Goal: Task Accomplishment & Management: Use online tool/utility

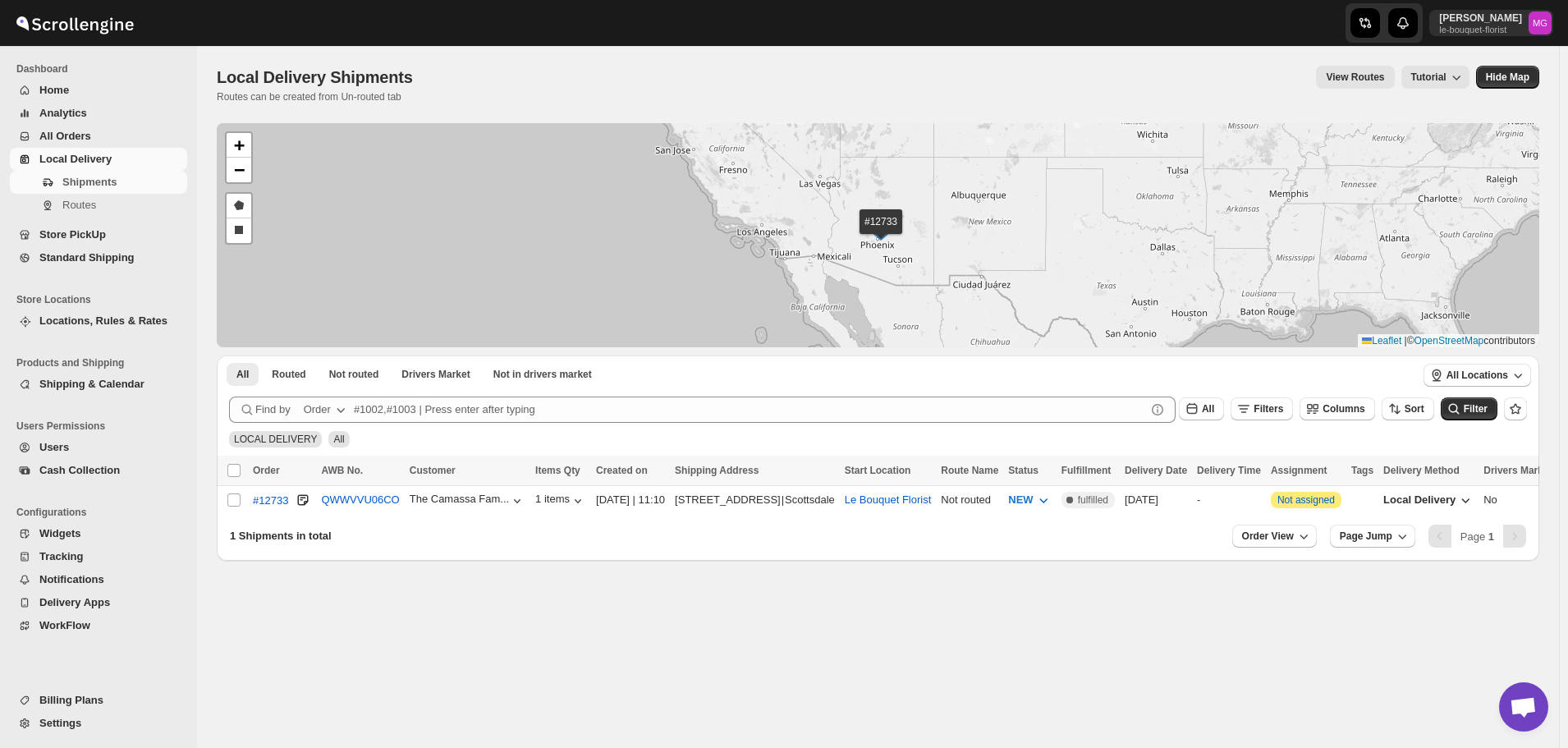
scroll to position [1049, 0]
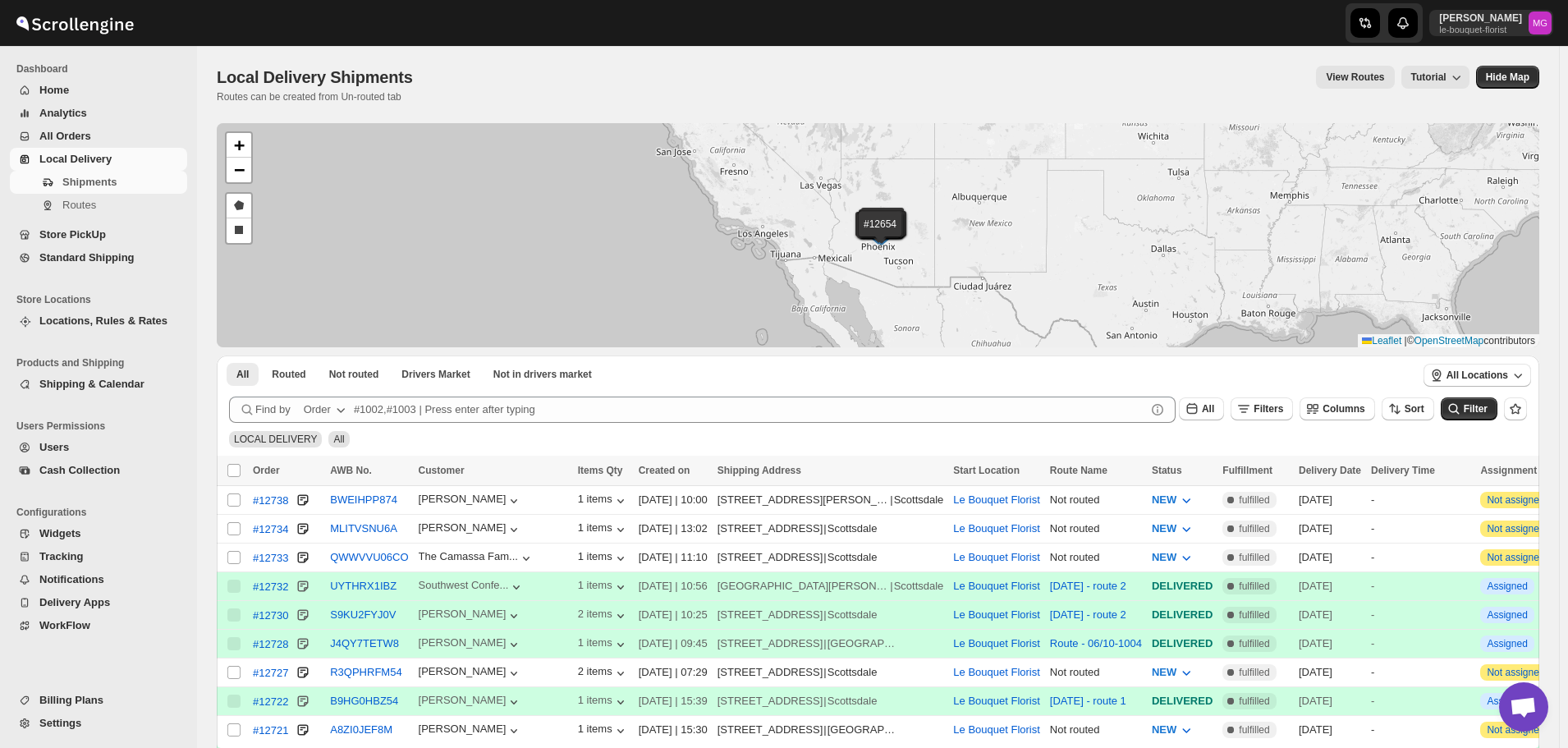
scroll to position [1049, 0]
click at [231, 497] on input "Select shipment" at bounding box center [234, 500] width 13 height 13
checkbox input "true"
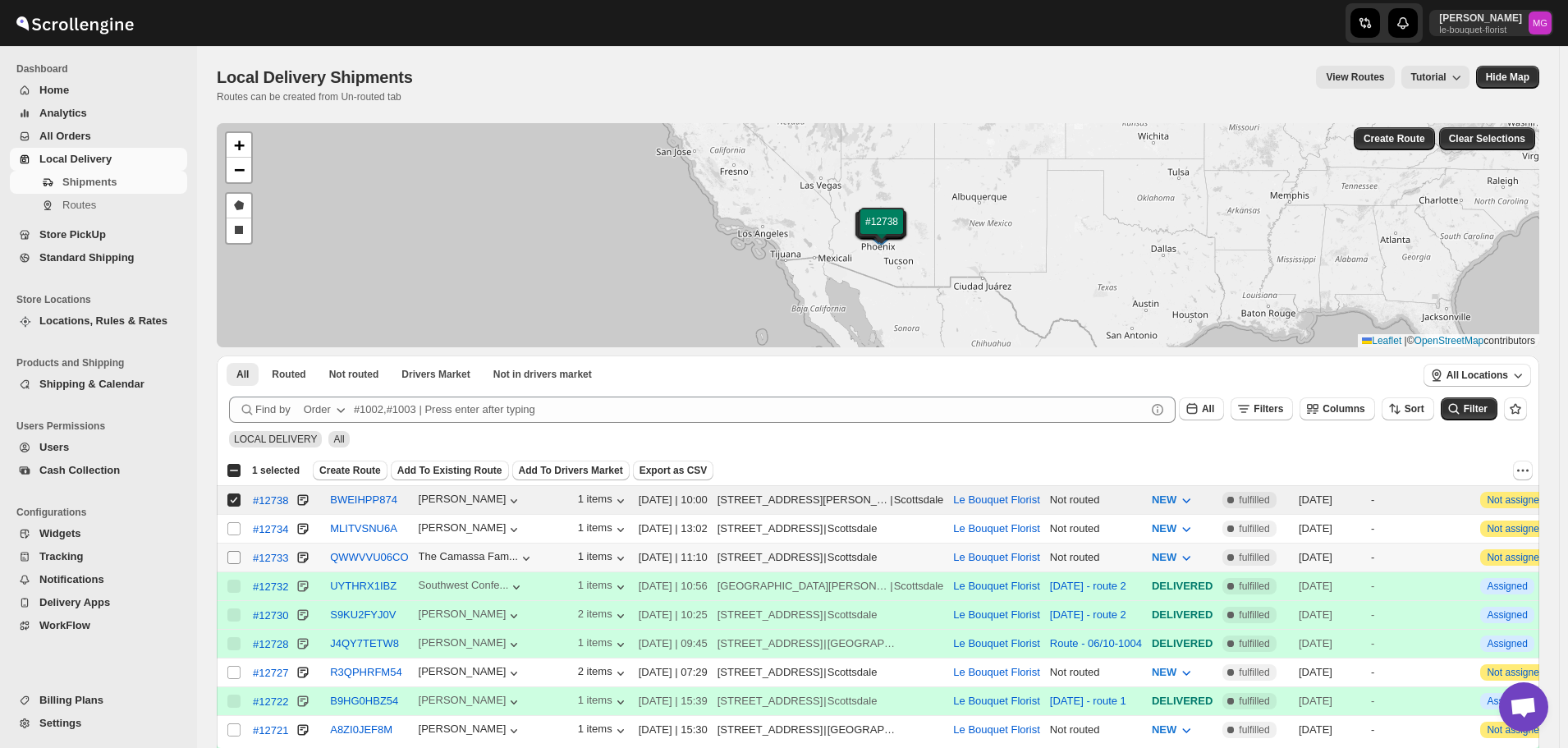
click at [237, 553] on input "Select shipment" at bounding box center [234, 557] width 13 height 13
checkbox input "true"
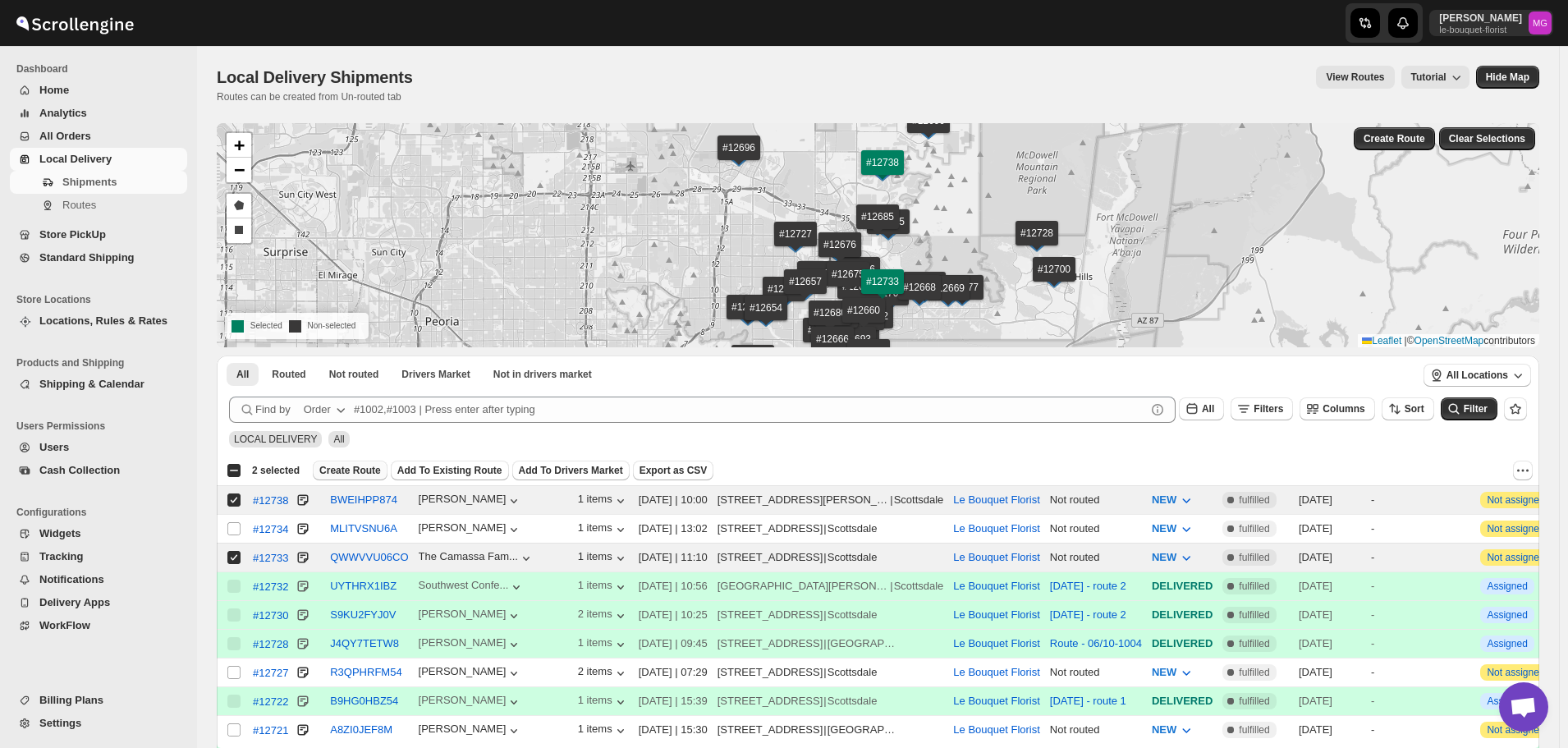
click at [355, 470] on span "Create Route" at bounding box center [350, 470] width 62 height 13
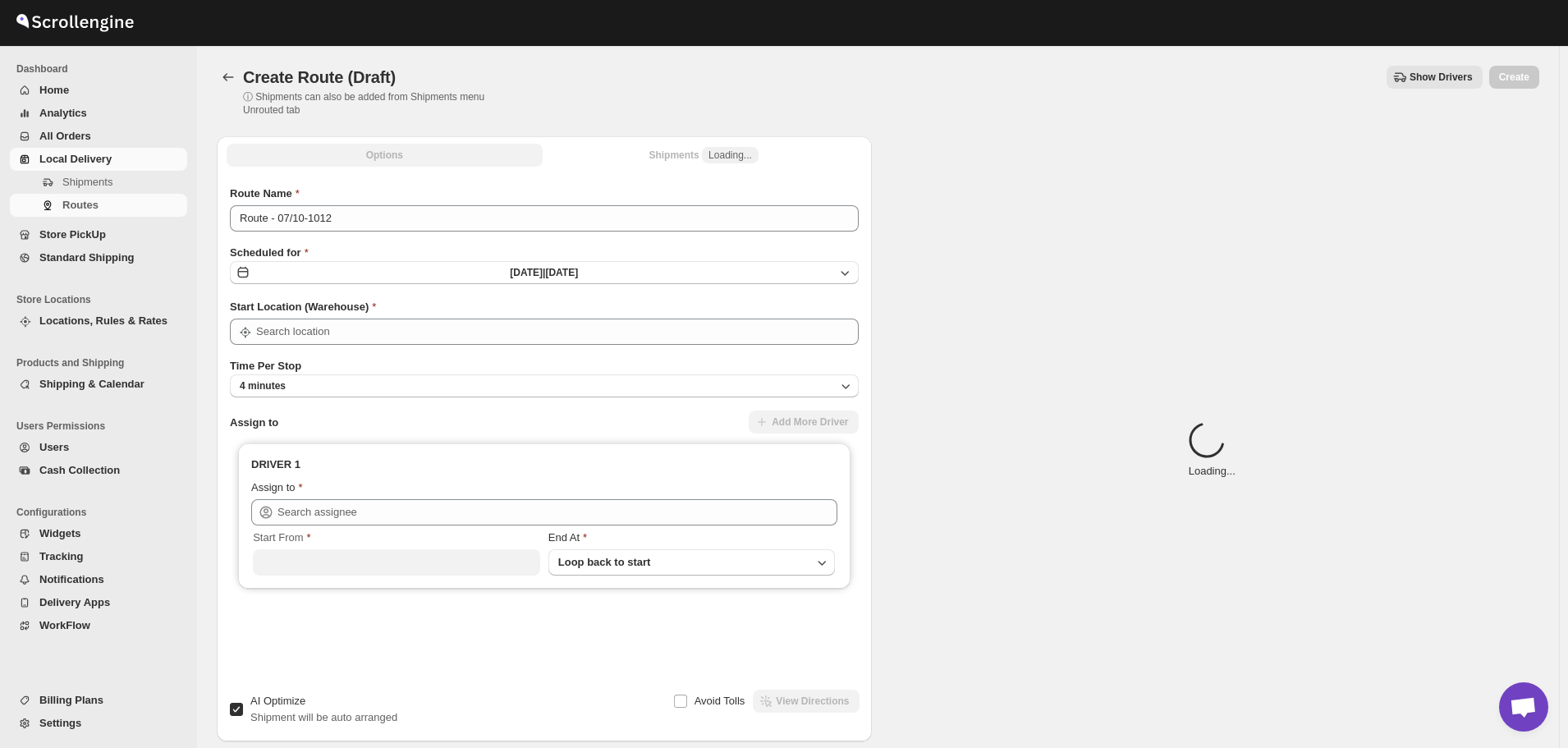
type input "Le Bouquet Florist"
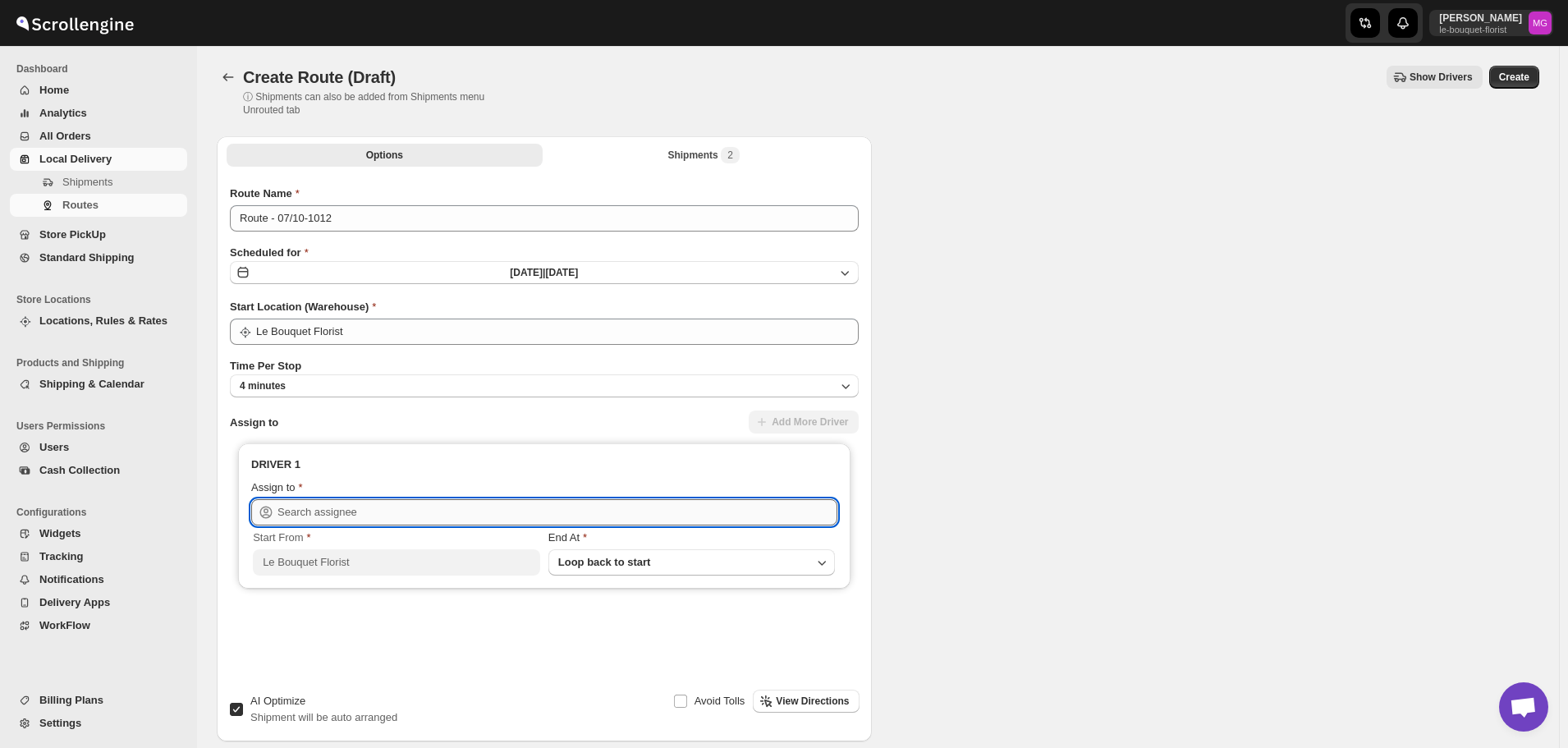
click at [315, 503] on input "text" at bounding box center [557, 512] width 560 height 26
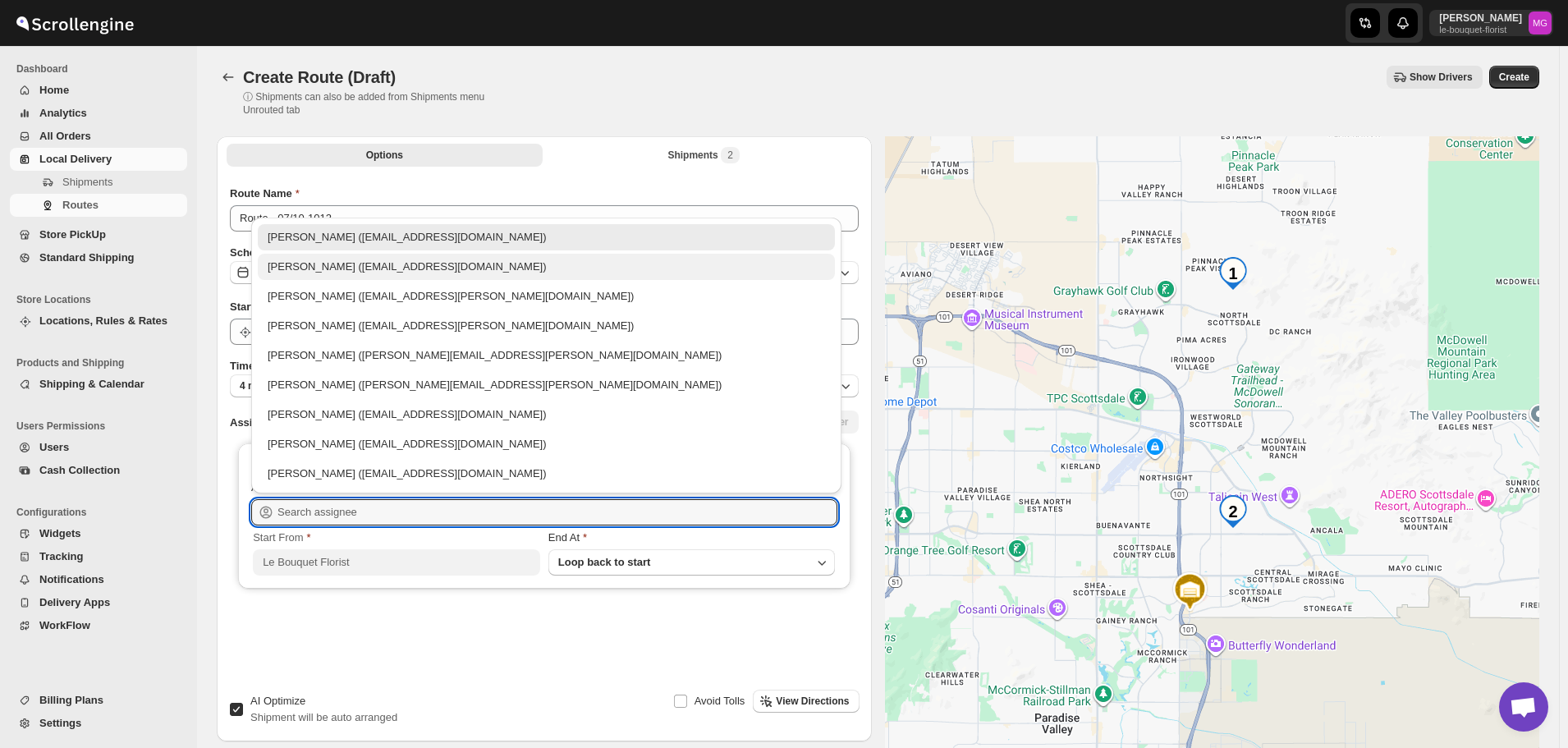
click at [318, 264] on div "[PERSON_NAME] ([EMAIL_ADDRESS][DOMAIN_NAME])" at bounding box center [546, 267] width 557 height 17
type input "[PERSON_NAME] ([EMAIL_ADDRESS][DOMAIN_NAME])"
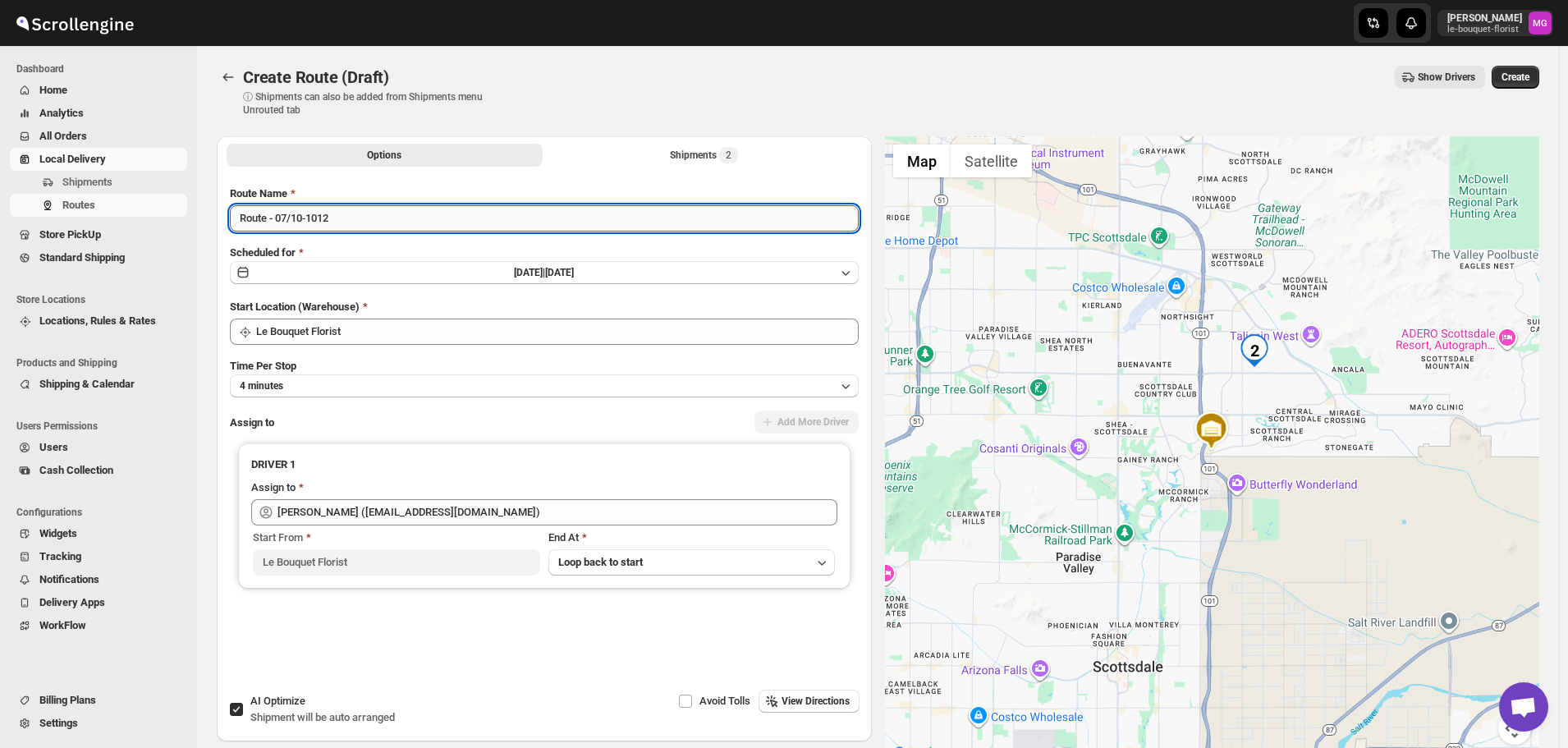
click at [357, 219] on input "Route - 07/10-1012" at bounding box center [544, 218] width 629 height 26
drag, startPoint x: 374, startPoint y: 216, endPoint x: 306, endPoint y: 217, distance: 68.0
click at [306, 217] on input "Route - 07/10-1012" at bounding box center [544, 218] width 629 height 26
drag, startPoint x: 306, startPoint y: 217, endPoint x: 274, endPoint y: 217, distance: 32.0
click at [274, 217] on input "Route - 07/10" at bounding box center [544, 218] width 629 height 26
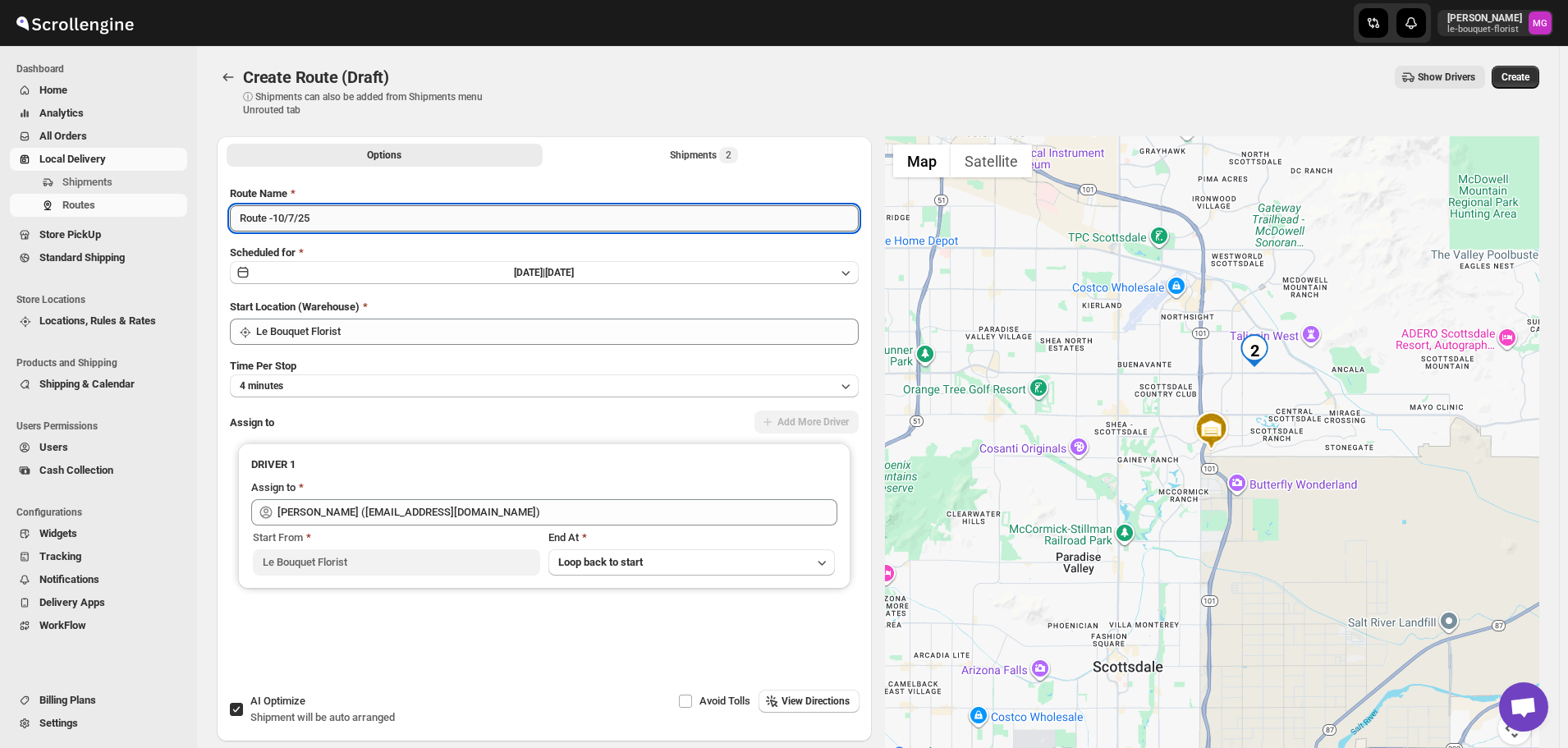
click at [273, 217] on input "Route -10/7/25" at bounding box center [544, 218] width 629 height 26
type input "Route - [DATE]"
click at [1530, 78] on span "Create" at bounding box center [1516, 77] width 28 height 13
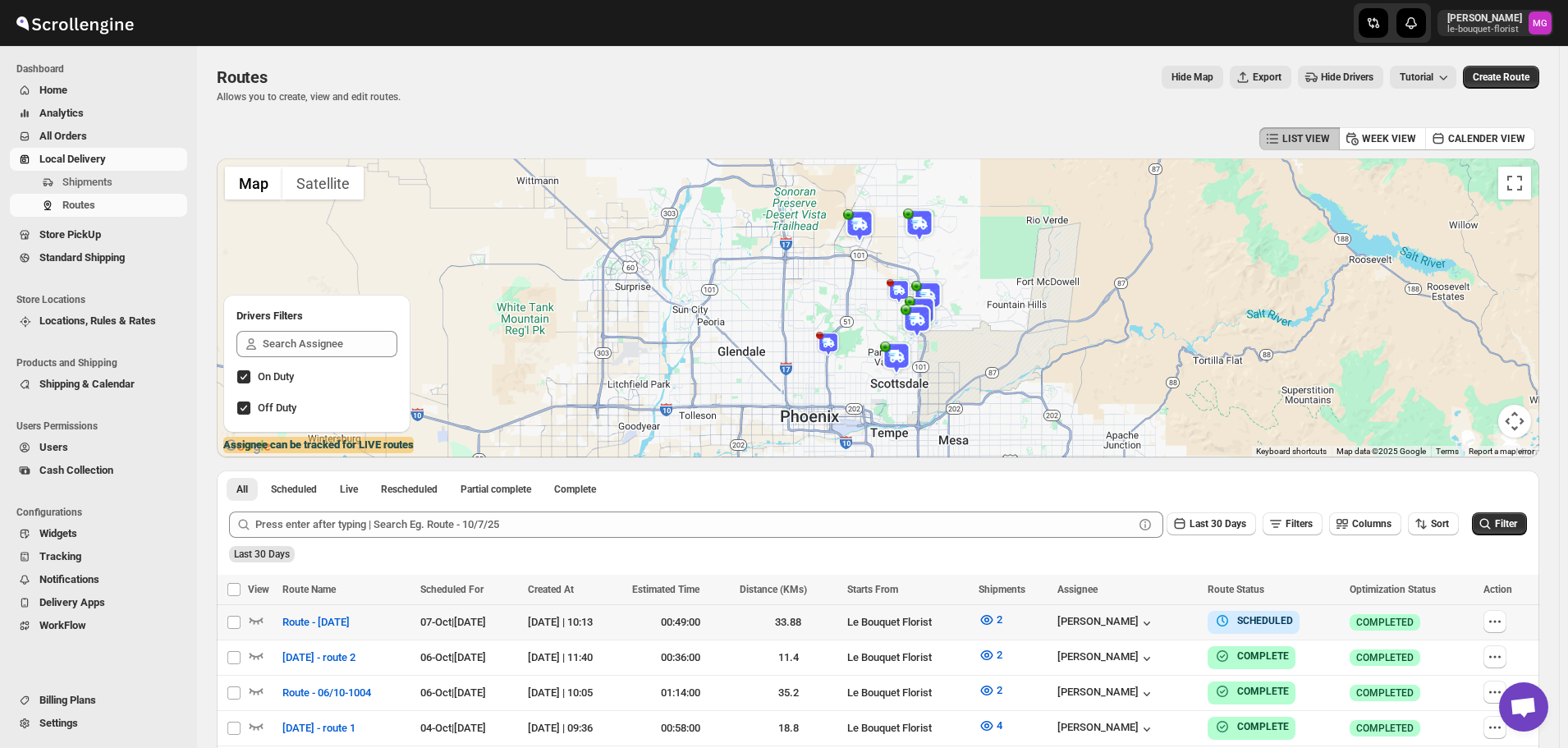
click at [265, 623] on div at bounding box center [262, 622] width 30 height 21
click at [255, 621] on icon "button" at bounding box center [256, 619] width 17 height 17
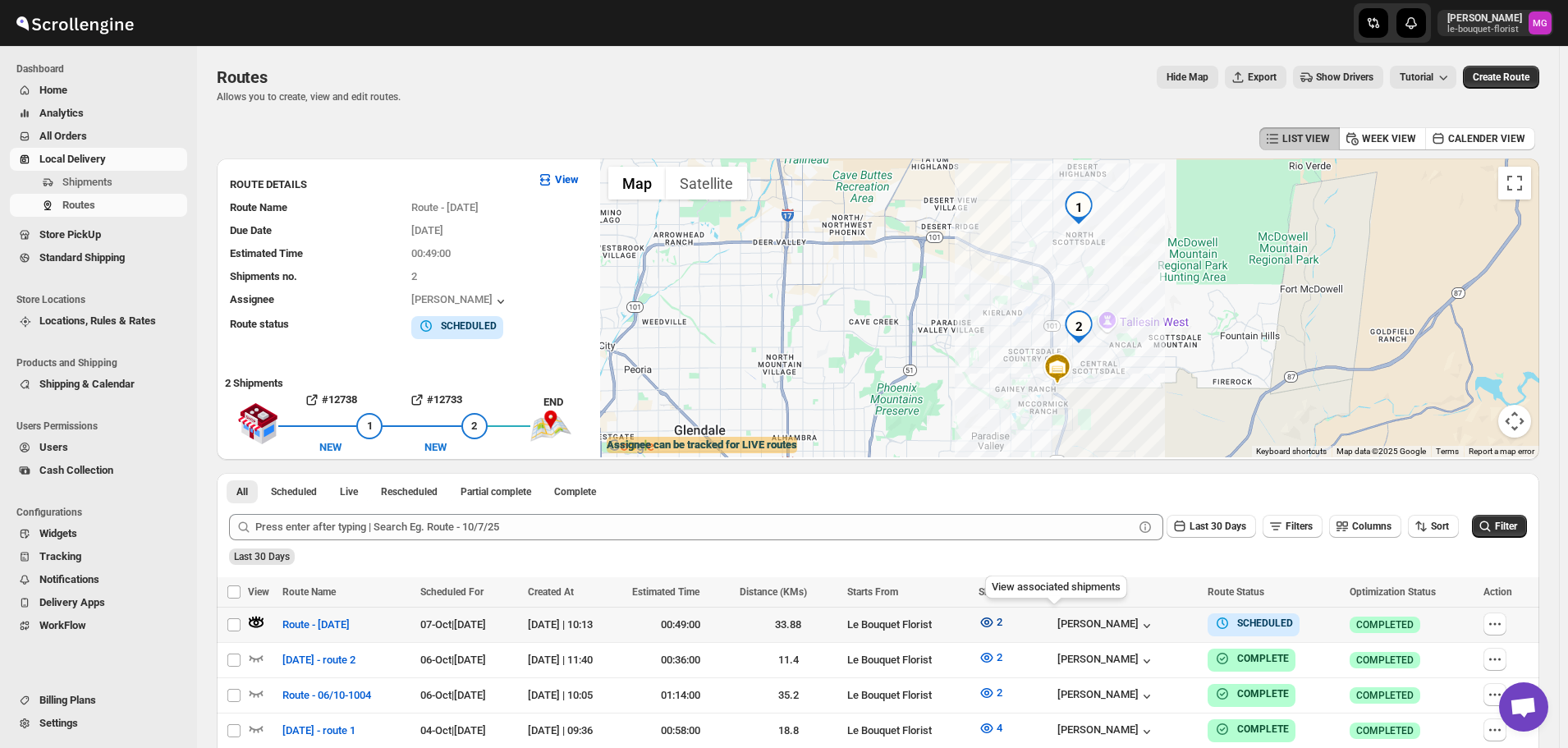
click at [1012, 622] on button "2" at bounding box center [991, 622] width 44 height 26
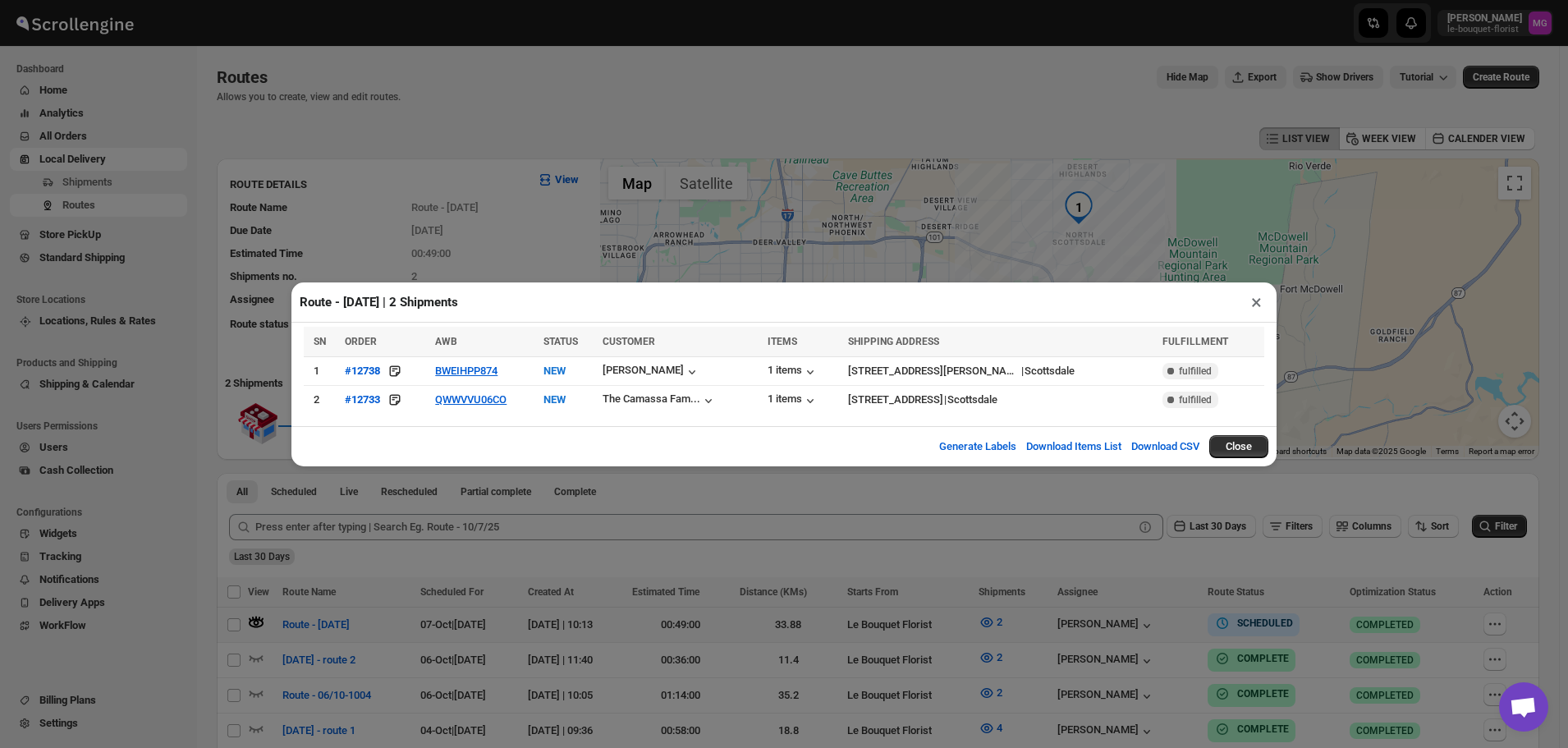
click at [1256, 309] on button "×" at bounding box center [1256, 302] width 24 height 23
